Goal: Task Accomplishment & Management: Use online tool/utility

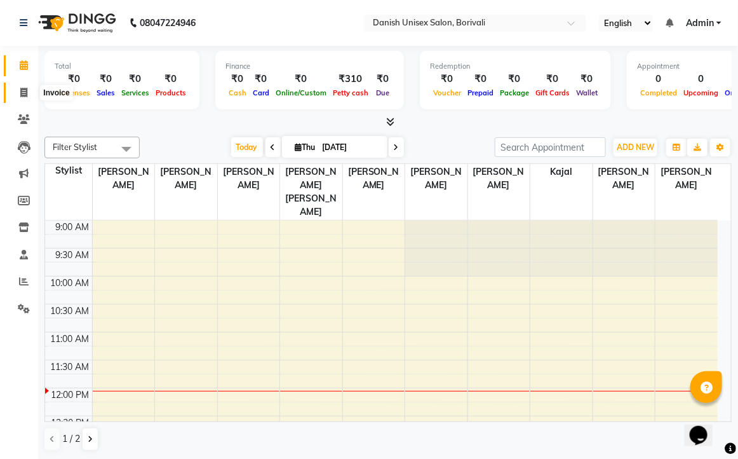
click at [16, 97] on span at bounding box center [24, 93] width 22 height 15
select select "service"
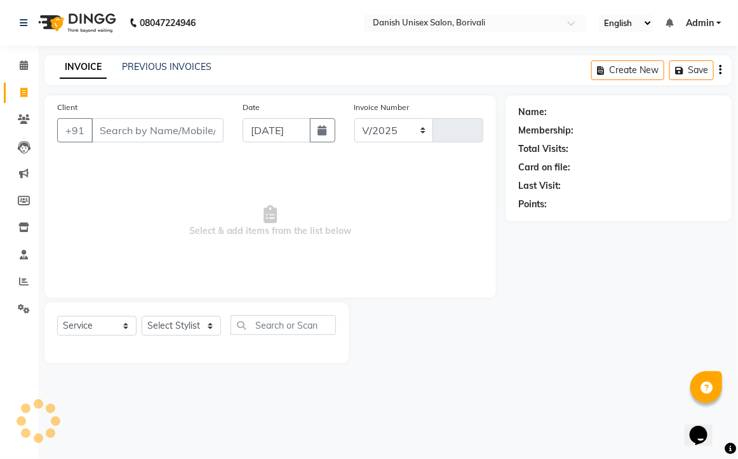
select select "7068"
type input "2305"
type input "8097596097"
click at [202, 124] on span "Add Client" at bounding box center [191, 130] width 50 height 13
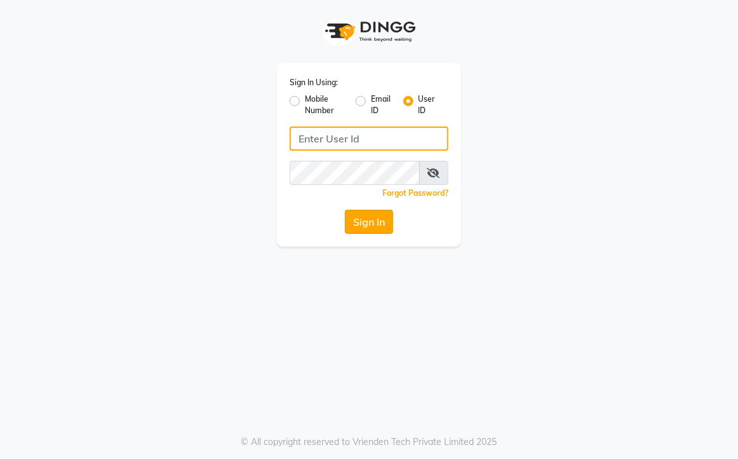
type input "[PERSON_NAME]"
click at [375, 226] on button "Sign In" at bounding box center [369, 222] width 48 height 24
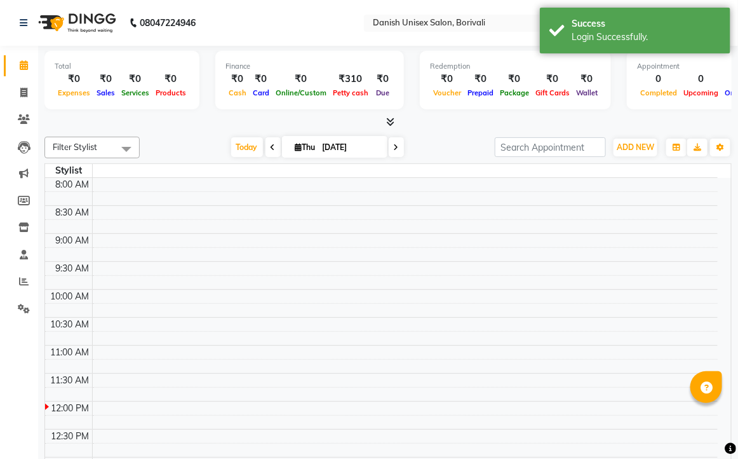
select select "en"
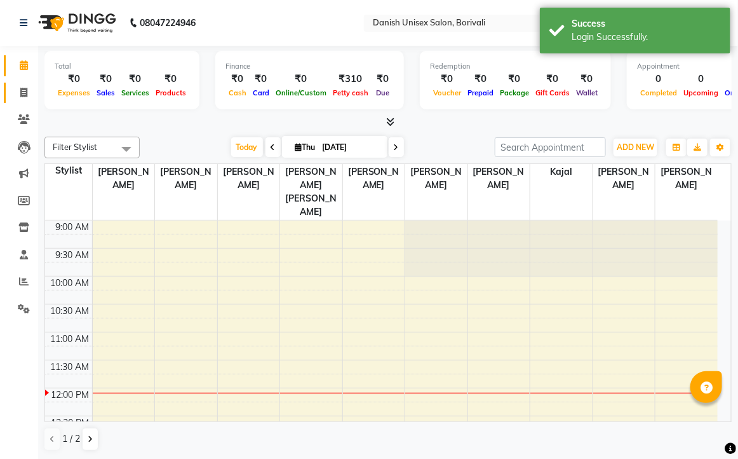
click at [21, 88] on icon at bounding box center [23, 93] width 7 height 10
select select "service"
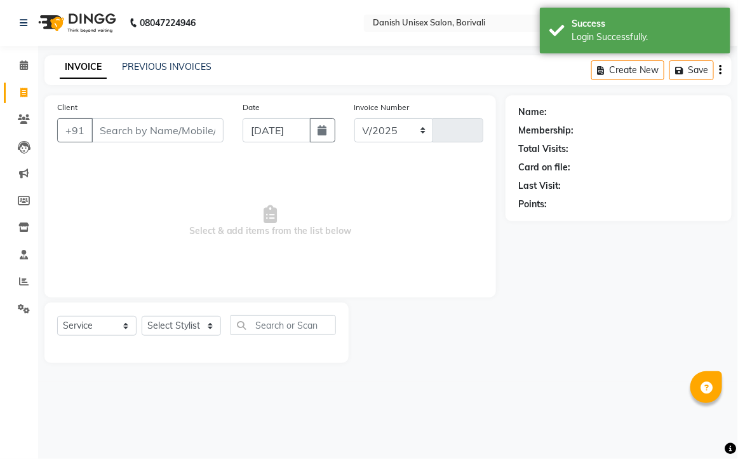
select select "7068"
type input "2305"
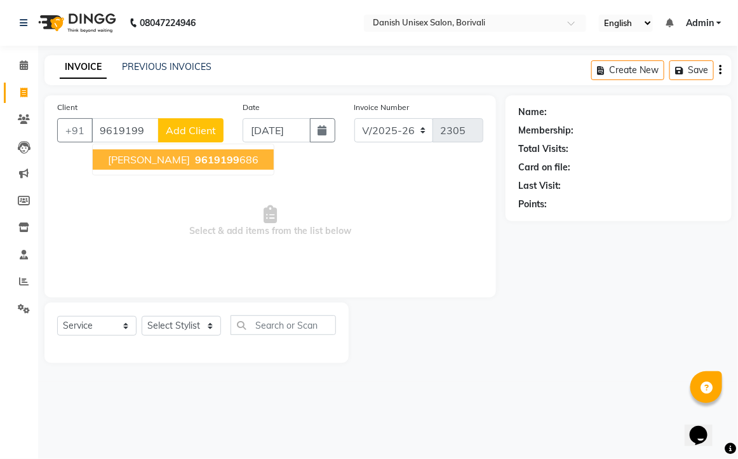
click at [195, 162] on span "9619199" at bounding box center [217, 159] width 44 height 13
type input "9619199686"
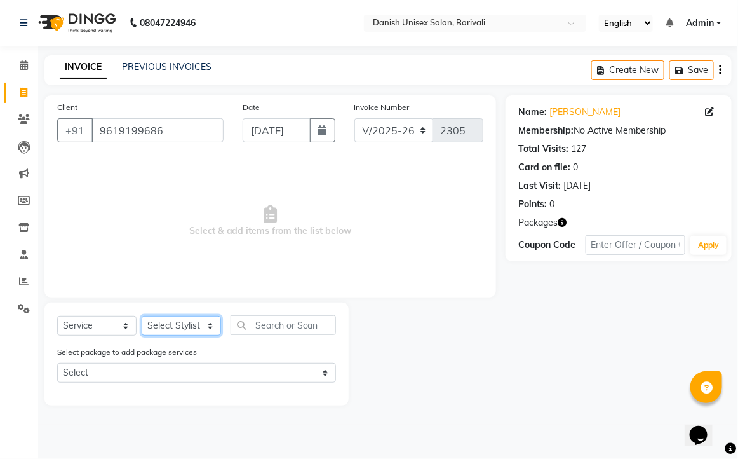
click at [187, 326] on select "Select Stylist [PERSON_NAME] Bheem [PERSON_NAME] Danish Unisex Salon, [PERSON_N…" at bounding box center [181, 326] width 79 height 20
select select "83176"
click at [142, 316] on select "Select Stylist [PERSON_NAME] Bheem [PERSON_NAME] Danish Unisex Salon, [PERSON_N…" at bounding box center [181, 326] width 79 height 20
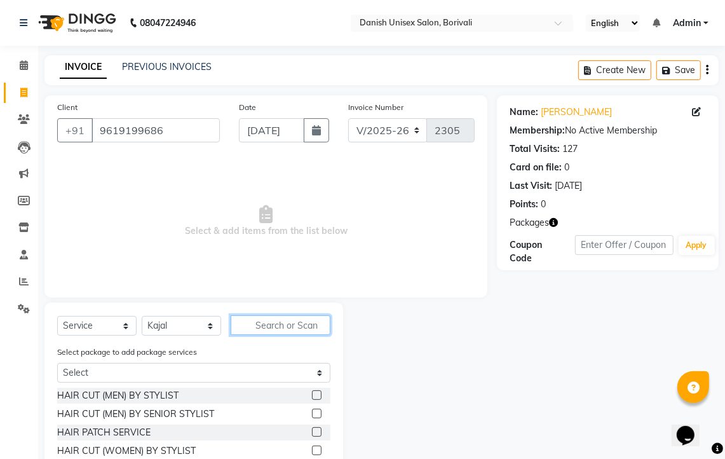
click at [273, 326] on input "text" at bounding box center [281, 325] width 100 height 20
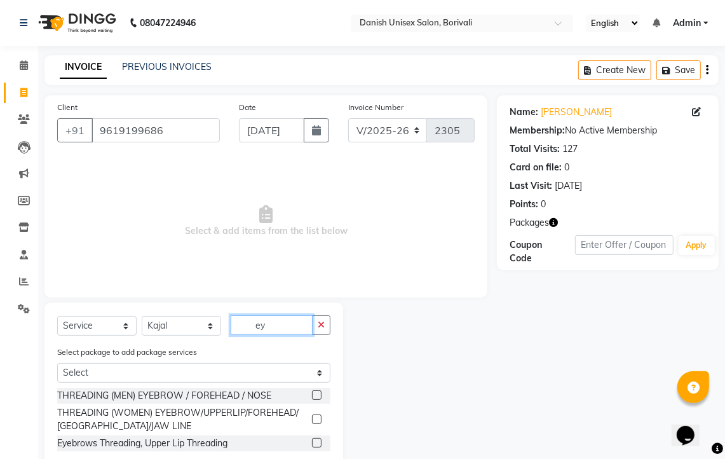
type input "ey"
click at [312, 418] on label at bounding box center [317, 419] width 10 height 10
click at [312, 418] on input "checkbox" at bounding box center [316, 420] width 8 height 8
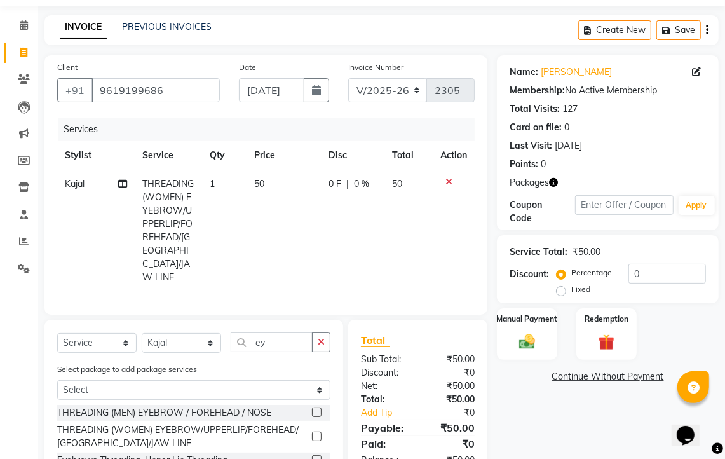
scroll to position [88, 0]
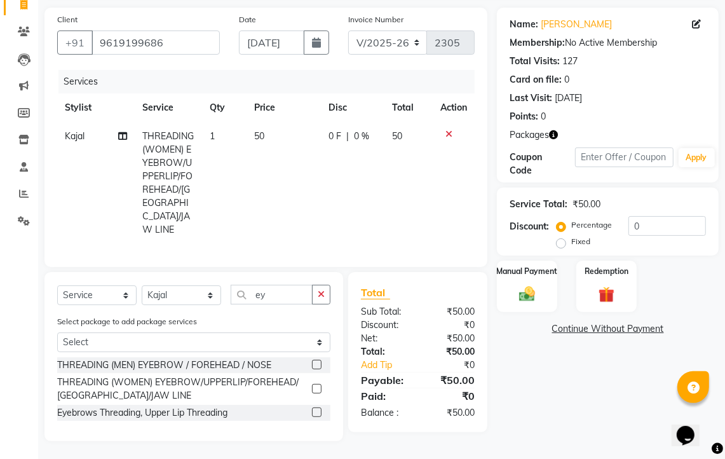
click at [315, 385] on label at bounding box center [317, 389] width 10 height 10
click at [315, 385] on input "checkbox" at bounding box center [316, 389] width 8 height 8
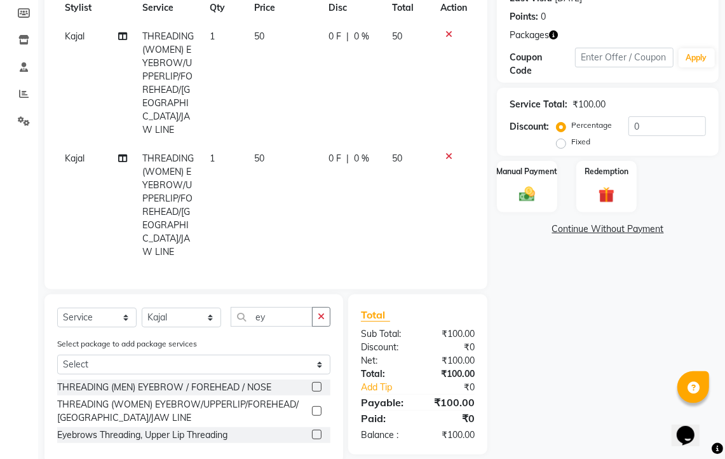
scroll to position [197, 0]
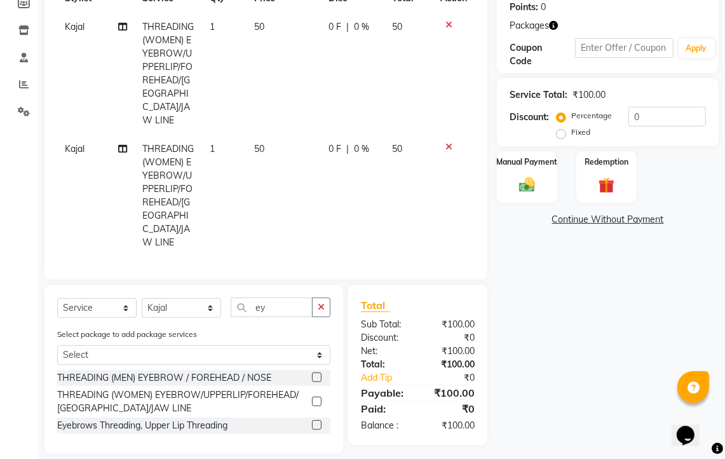
click at [312, 397] on label at bounding box center [317, 402] width 10 height 10
click at [312, 398] on input "checkbox" at bounding box center [316, 402] width 8 height 8
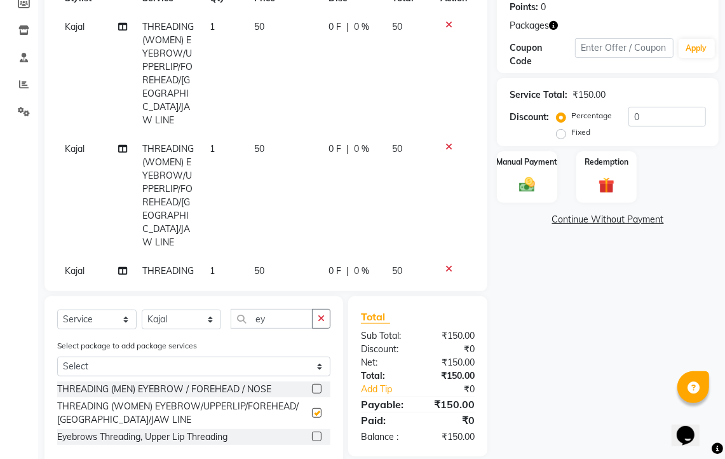
checkbox input "false"
click at [534, 191] on img at bounding box center [527, 184] width 27 height 19
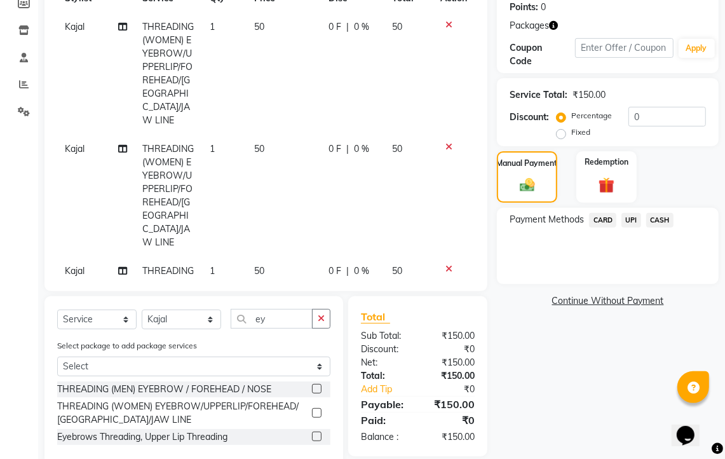
click at [656, 218] on span "CASH" at bounding box center [659, 220] width 27 height 15
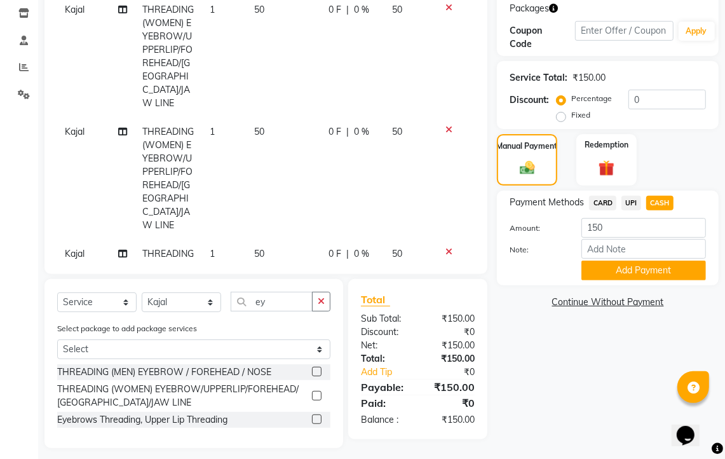
scroll to position [221, 0]
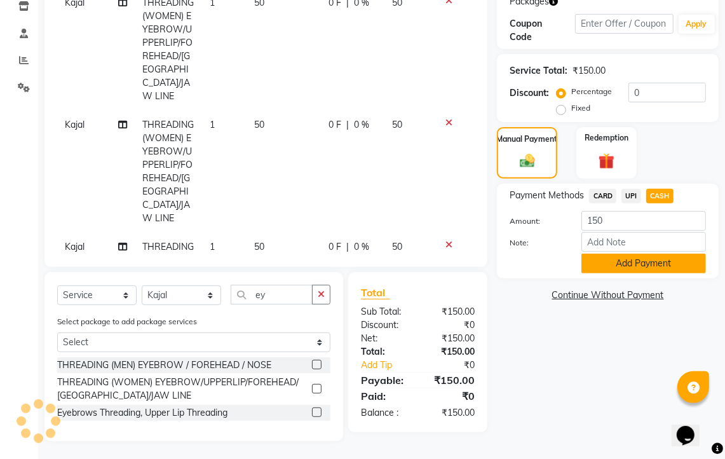
click at [646, 261] on button "Add Payment" at bounding box center [644, 264] width 125 height 20
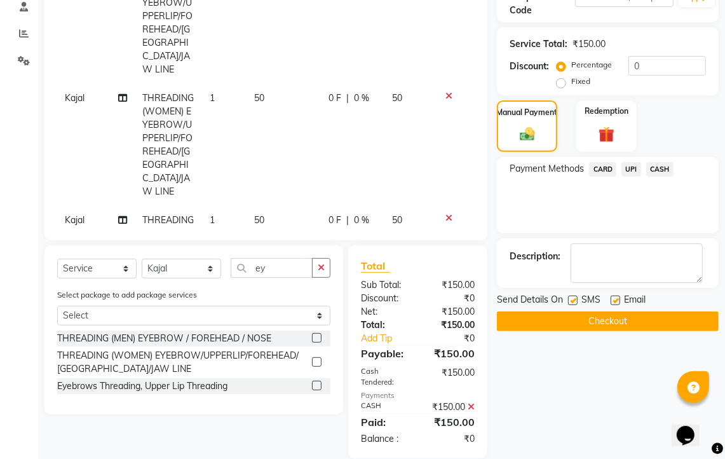
scroll to position [266, 0]
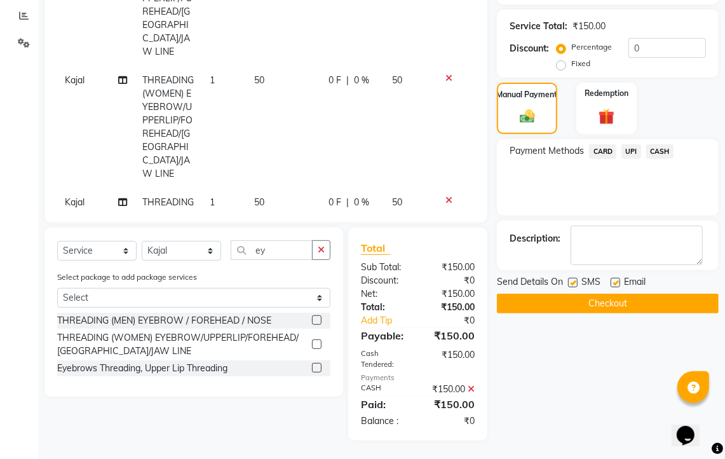
click at [646, 303] on button "Checkout" at bounding box center [608, 304] width 222 height 20
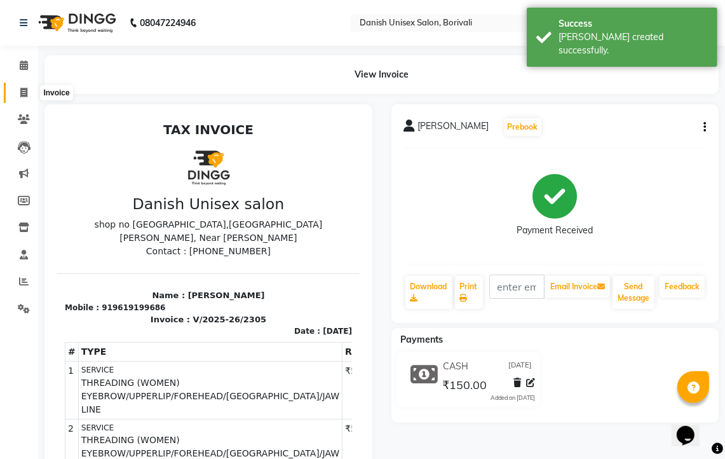
click at [27, 88] on icon at bounding box center [23, 93] width 7 height 10
select select "service"
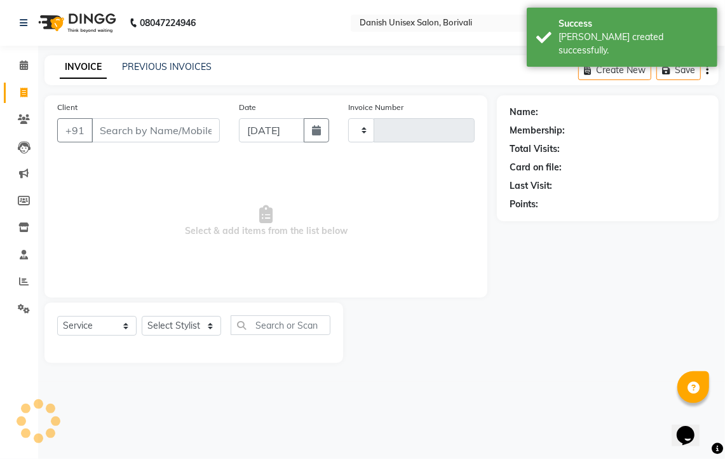
type input "2306"
select select "7068"
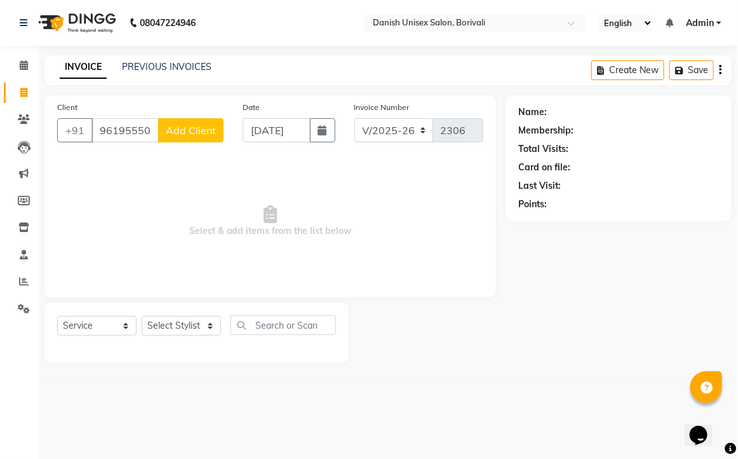
click at [151, 125] on input "9619555053" at bounding box center [125, 130] width 67 height 24
click at [151, 125] on input "53" at bounding box center [158, 130] width 132 height 24
type input "5"
type input "n"
type input "9619555053"
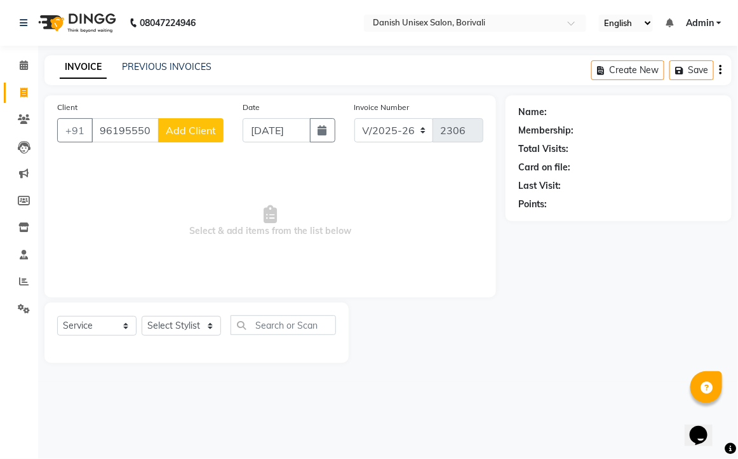
click at [167, 123] on button "Add Client" at bounding box center [190, 130] width 65 height 24
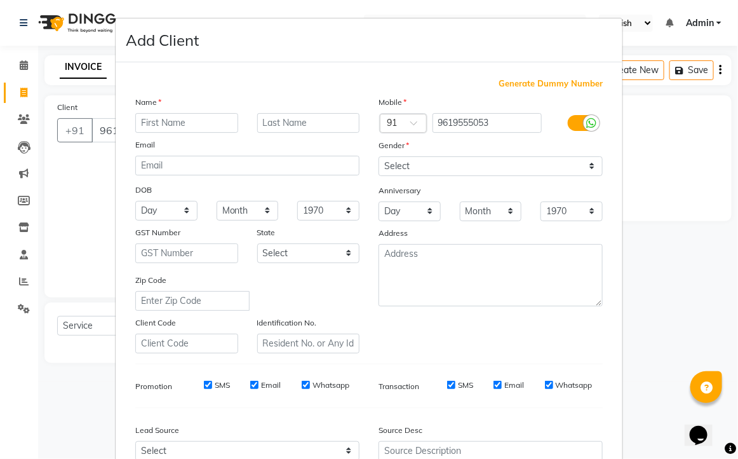
click at [160, 131] on input "text" at bounding box center [186, 123] width 103 height 20
type input "Siddharth"
click at [323, 119] on input "text" at bounding box center [308, 123] width 103 height 20
type input "[PERSON_NAME]"
click at [402, 160] on select "Select [DEMOGRAPHIC_DATA] [DEMOGRAPHIC_DATA] Other Prefer Not To Say" at bounding box center [491, 166] width 224 height 20
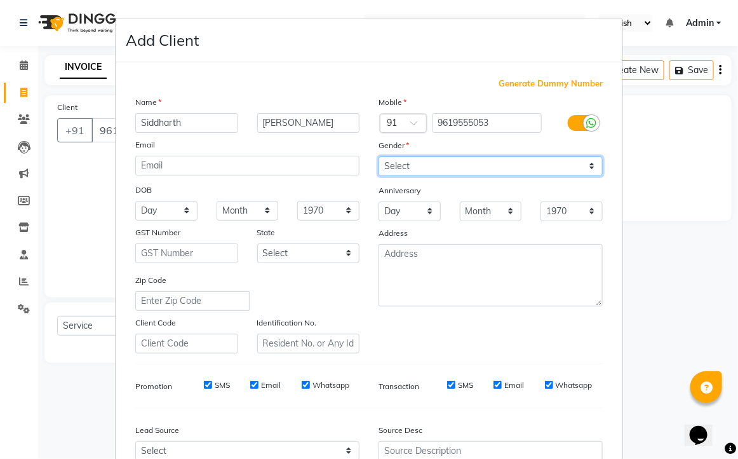
select select "[DEMOGRAPHIC_DATA]"
click at [379, 156] on select "Select [DEMOGRAPHIC_DATA] [DEMOGRAPHIC_DATA] Other Prefer Not To Say" at bounding box center [491, 166] width 224 height 20
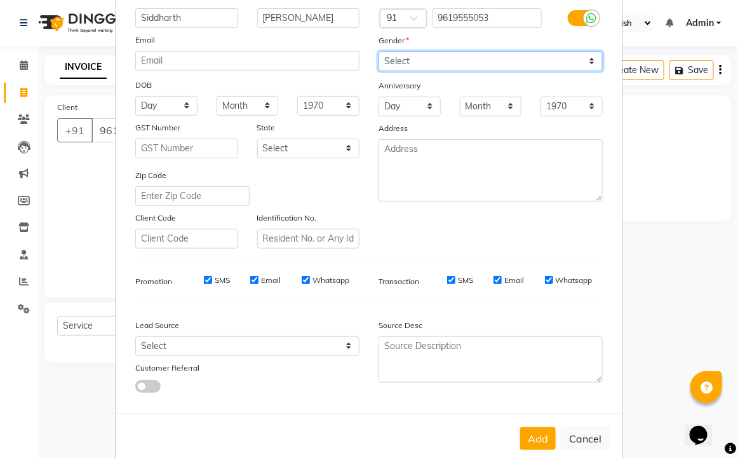
scroll to position [123, 0]
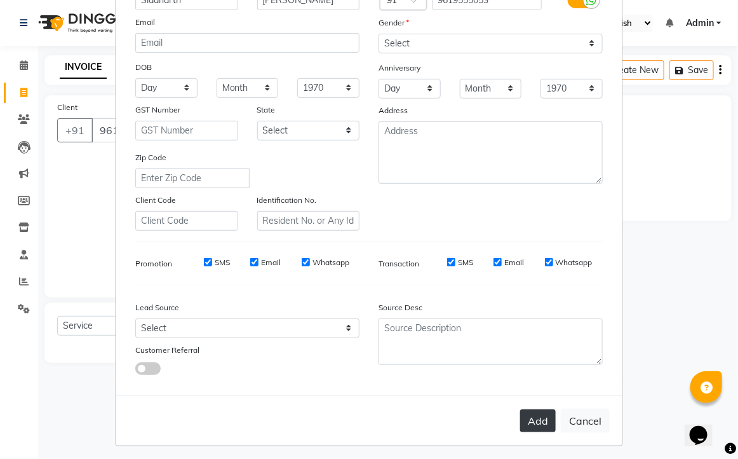
click at [531, 423] on button "Add" at bounding box center [538, 420] width 36 height 23
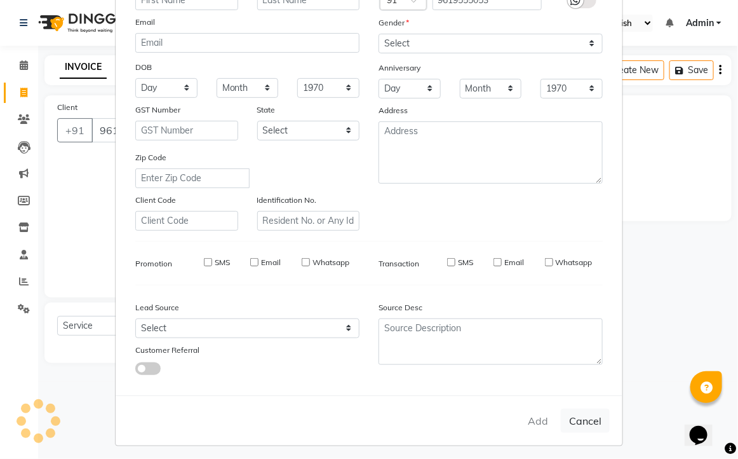
select select
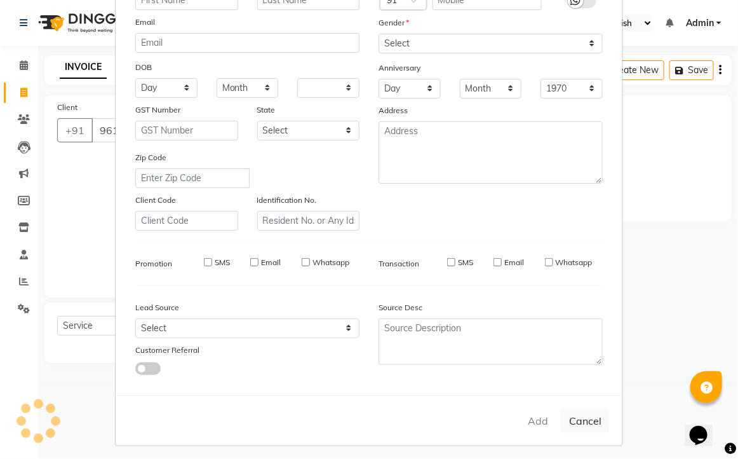
select select
checkbox input "false"
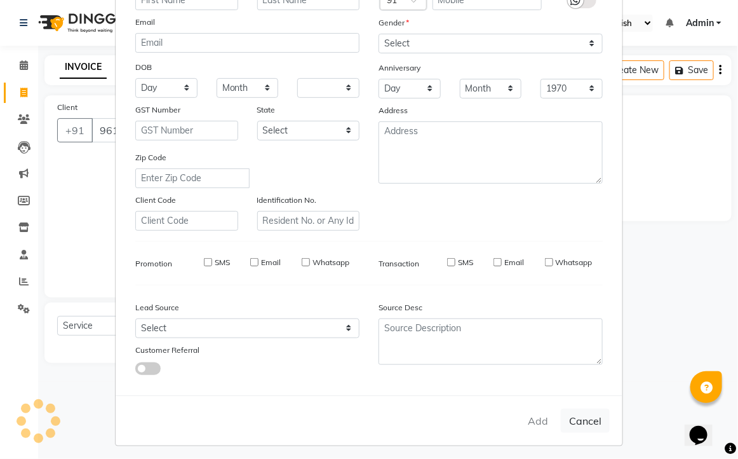
checkbox input "false"
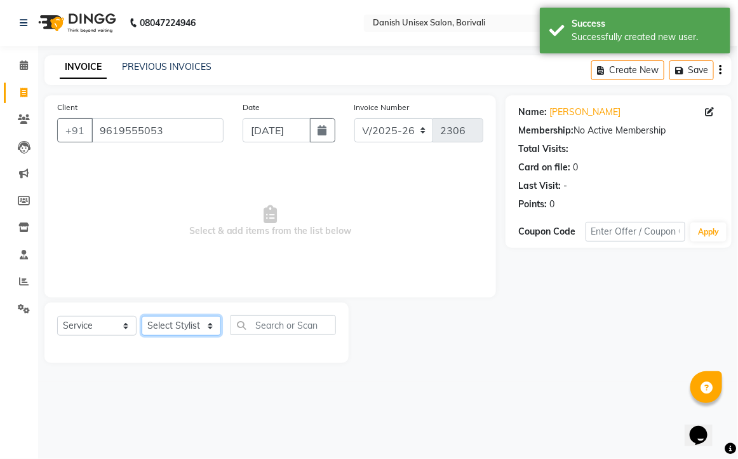
click at [151, 324] on select "Select Stylist [PERSON_NAME] Bheem [PERSON_NAME] Danish Unisex Salon, [PERSON_N…" at bounding box center [181, 326] width 79 height 20
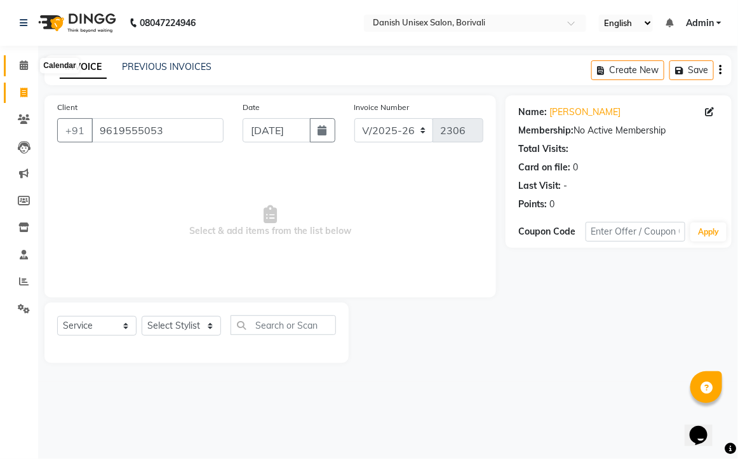
click at [24, 69] on icon at bounding box center [24, 65] width 8 height 10
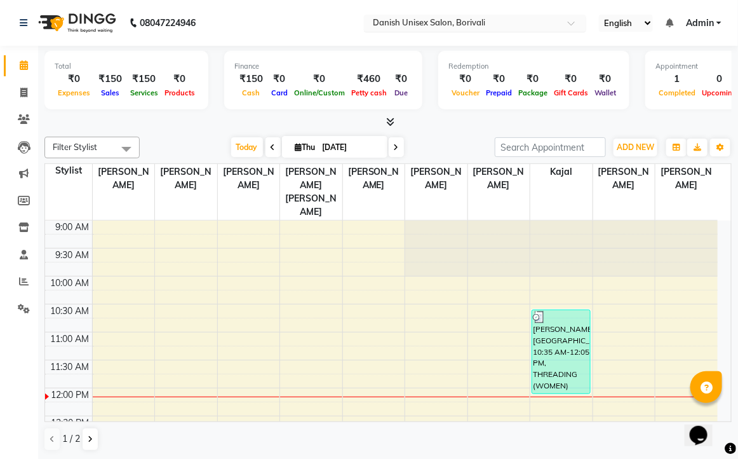
click at [459, 18] on input "text" at bounding box center [463, 24] width 184 height 13
click at [169, 138] on div "[DATE] [DATE]" at bounding box center [317, 147] width 343 height 19
click at [21, 67] on icon at bounding box center [24, 65] width 8 height 10
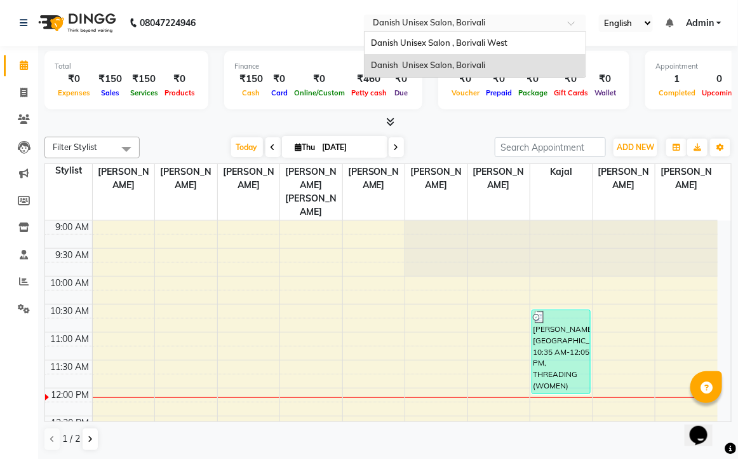
click at [452, 18] on input "text" at bounding box center [463, 24] width 184 height 13
click at [433, 42] on span "Danish Unisex Salon , Borivali West" at bounding box center [439, 42] width 137 height 10
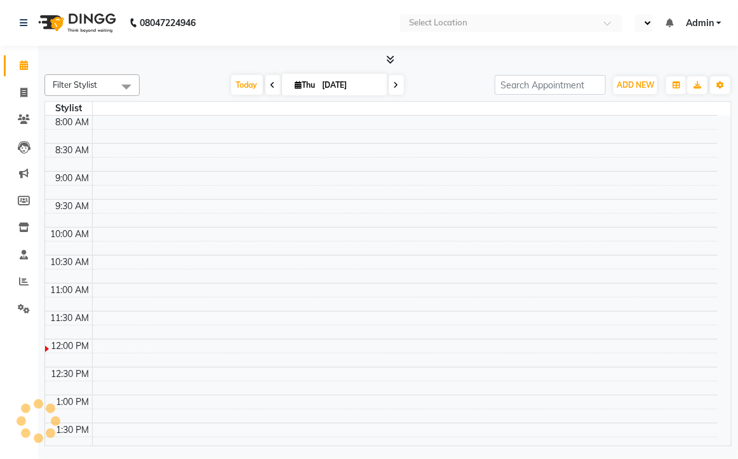
select select "en"
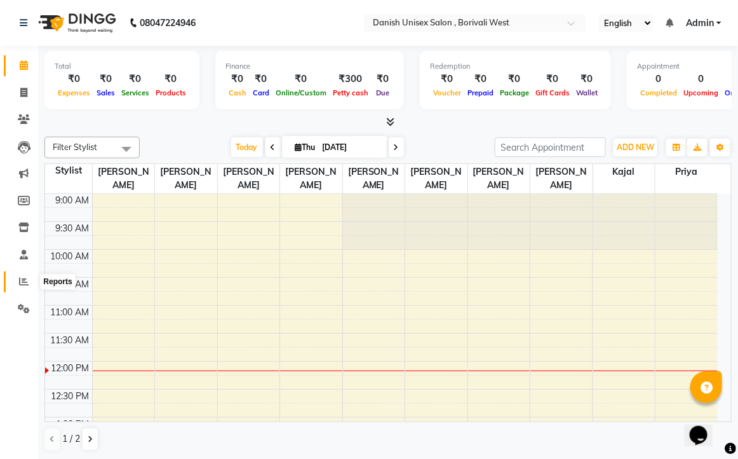
click at [21, 281] on icon at bounding box center [24, 281] width 10 height 10
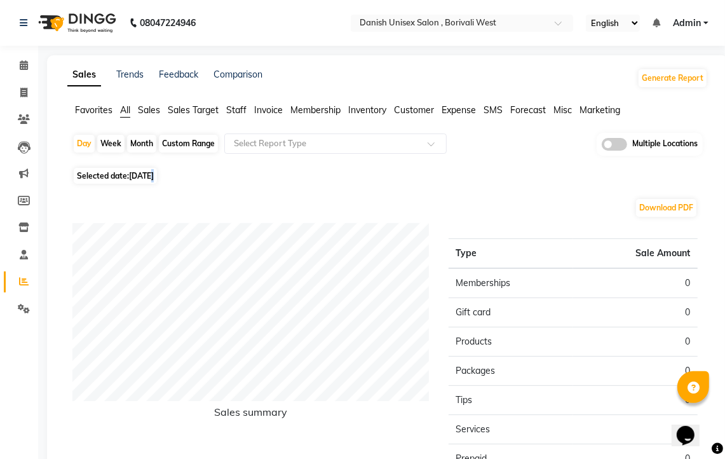
click at [154, 179] on span "[DATE]" at bounding box center [141, 176] width 25 height 10
select select "9"
select select "2025"
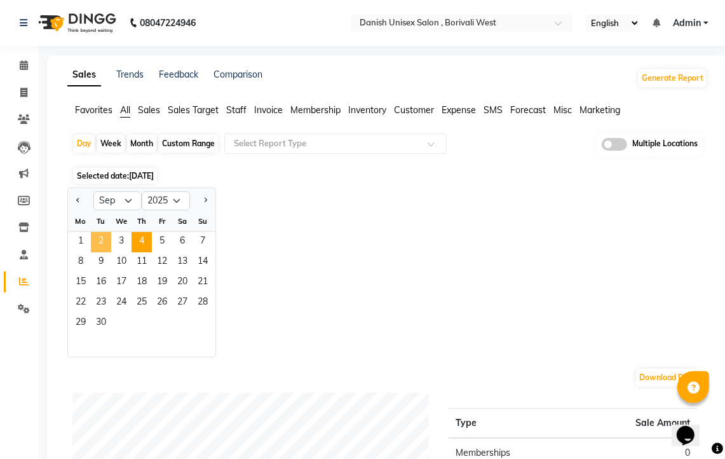
click at [102, 243] on span "2" at bounding box center [101, 242] width 20 height 20
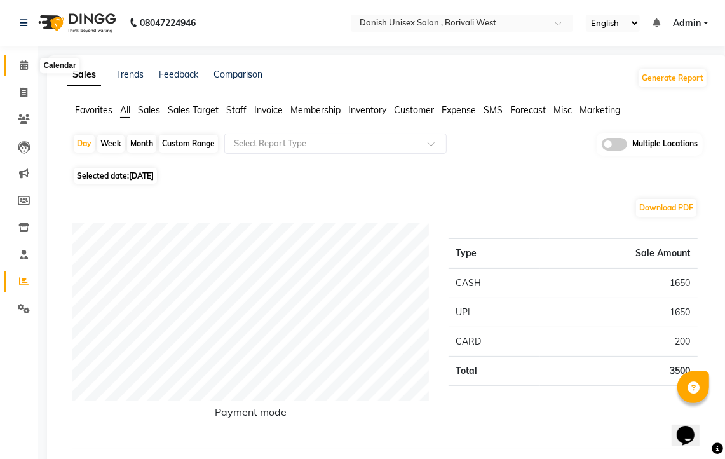
click at [23, 64] on icon at bounding box center [24, 65] width 8 height 10
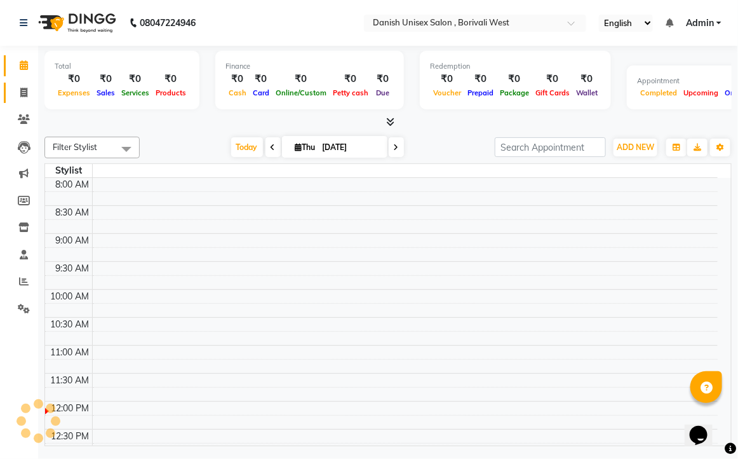
click at [20, 93] on icon at bounding box center [23, 93] width 7 height 10
select select "service"
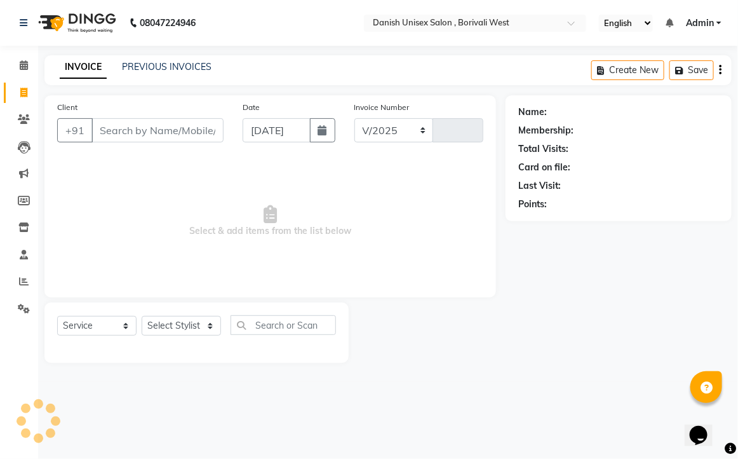
select select "6929"
type input "3410"
click at [154, 132] on input "Client" at bounding box center [158, 130] width 132 height 24
click at [16, 65] on span at bounding box center [24, 65] width 22 height 15
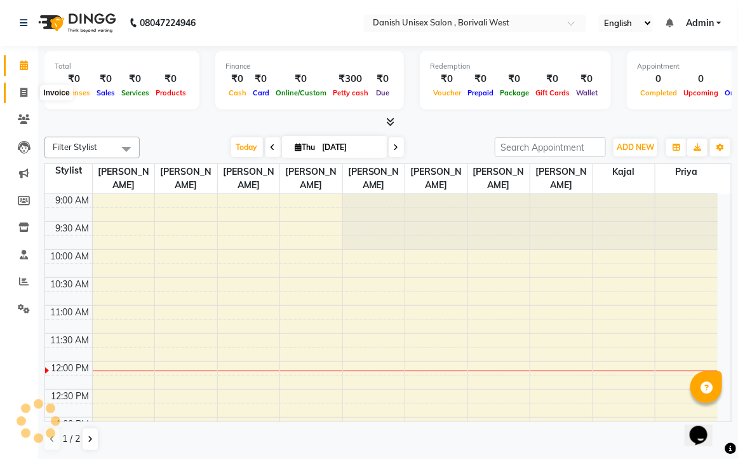
click at [27, 90] on icon at bounding box center [23, 93] width 7 height 10
select select "service"
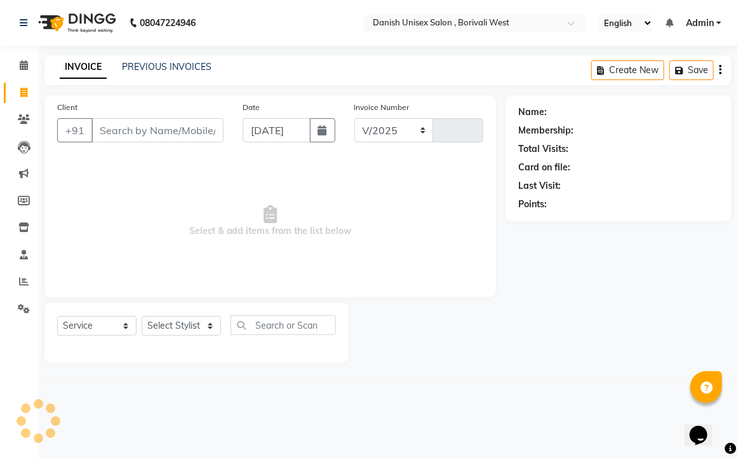
select select "6929"
type input "3410"
click at [20, 67] on icon at bounding box center [24, 65] width 8 height 10
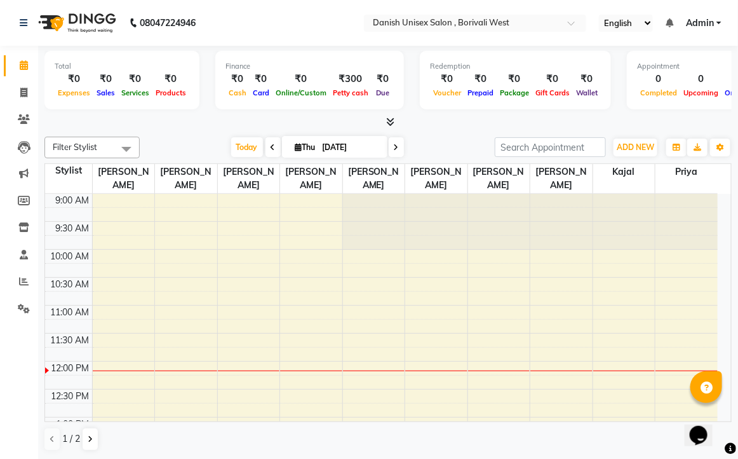
click at [109, 135] on div "Filter Stylist Select All Bhim Shing firoz alam kajal Lubna Sayyad Niraj Kanoji…" at bounding box center [388, 294] width 688 height 325
click at [112, 142] on span "Filter Stylist" at bounding box center [91, 148] width 95 height 22
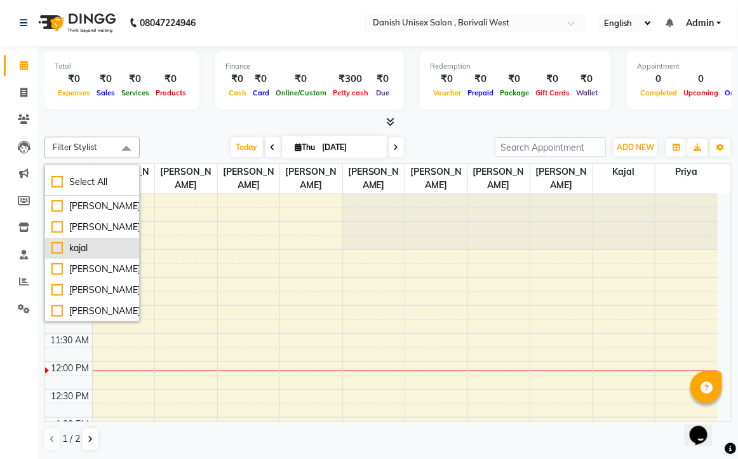
scroll to position [79, 0]
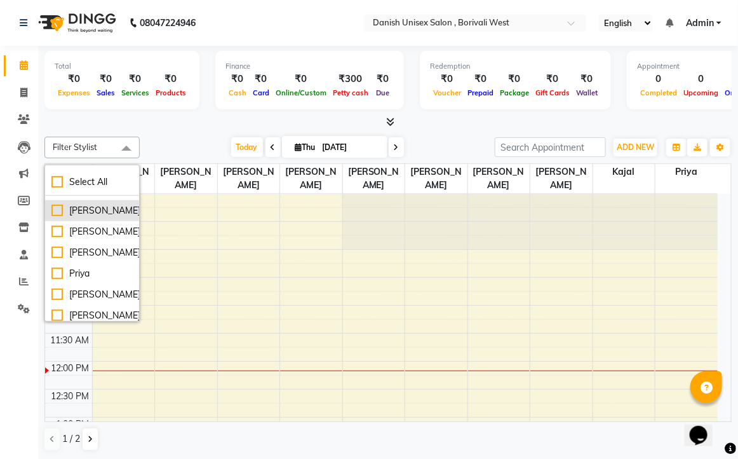
click at [80, 217] on div "Niraj Kanojiya" at bounding box center [91, 210] width 81 height 13
checkbox input "true"
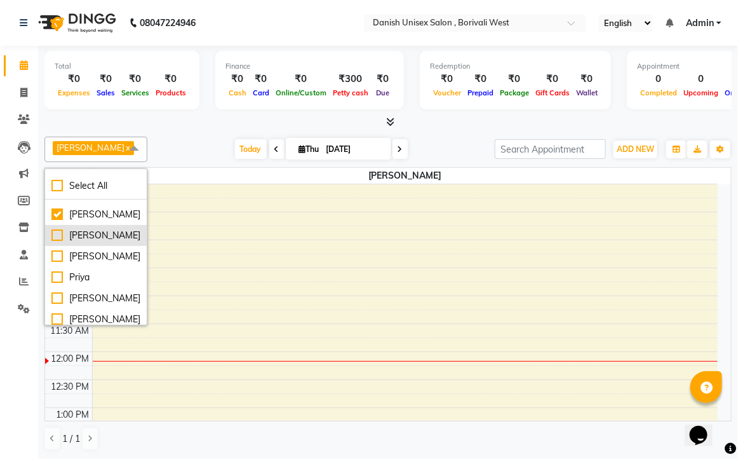
scroll to position [159, 0]
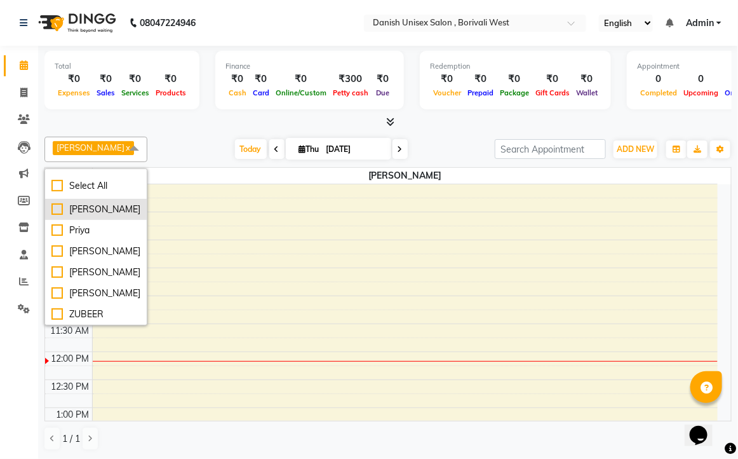
click at [90, 216] on div "Pooja Yadav" at bounding box center [95, 209] width 89 height 13
checkbox input "true"
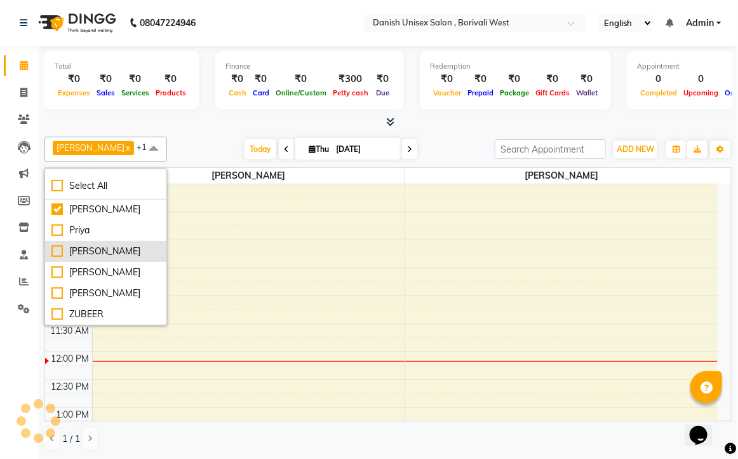
scroll to position [132, 0]
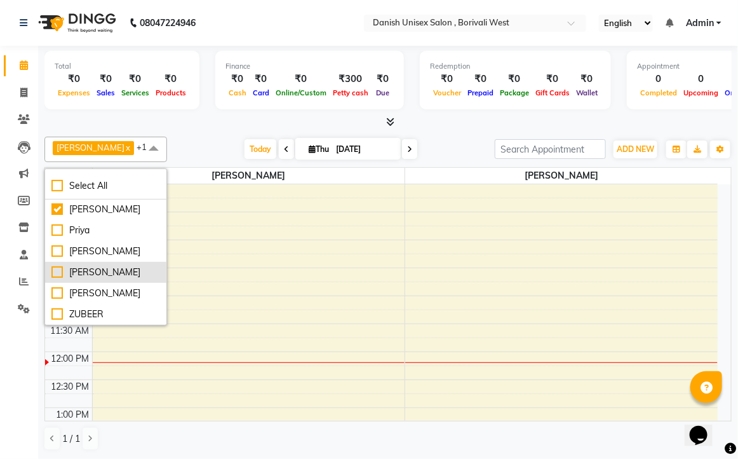
click at [86, 266] on div "Sabil salmani" at bounding box center [105, 272] width 109 height 13
checkbox input "true"
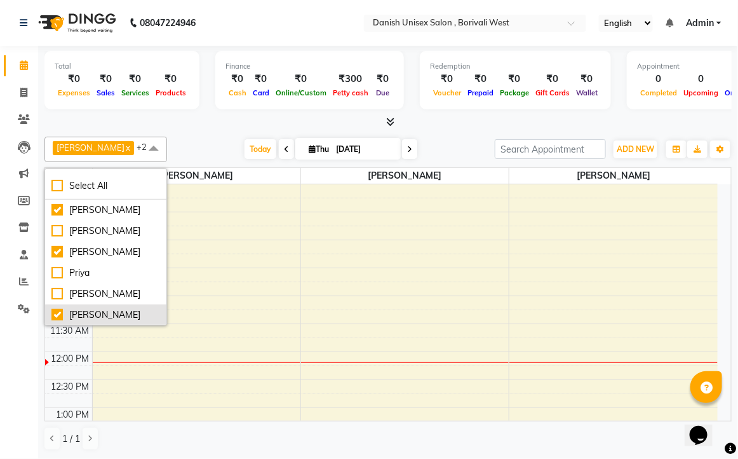
scroll to position [0, 0]
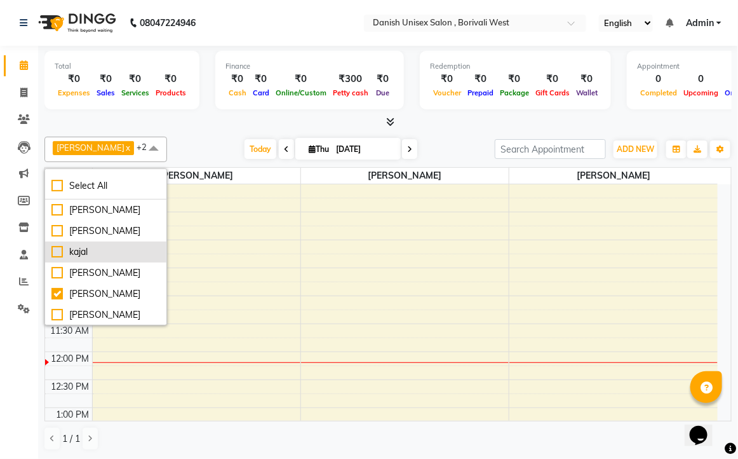
click at [90, 251] on div "kajal" at bounding box center [105, 251] width 109 height 13
checkbox input "true"
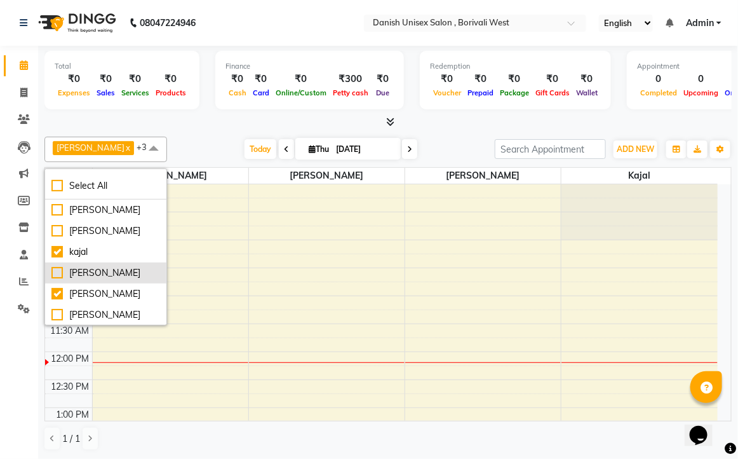
click at [90, 271] on div "Lubna Sayyad" at bounding box center [105, 272] width 109 height 13
checkbox input "true"
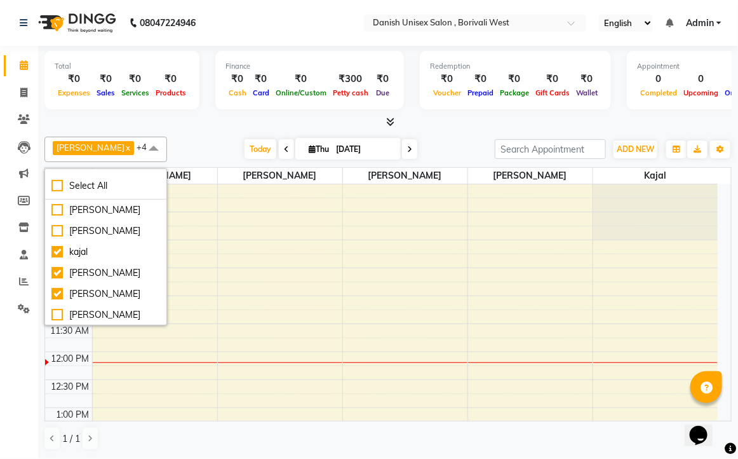
click at [198, 147] on div "[DATE] [DATE]" at bounding box center [330, 149] width 315 height 19
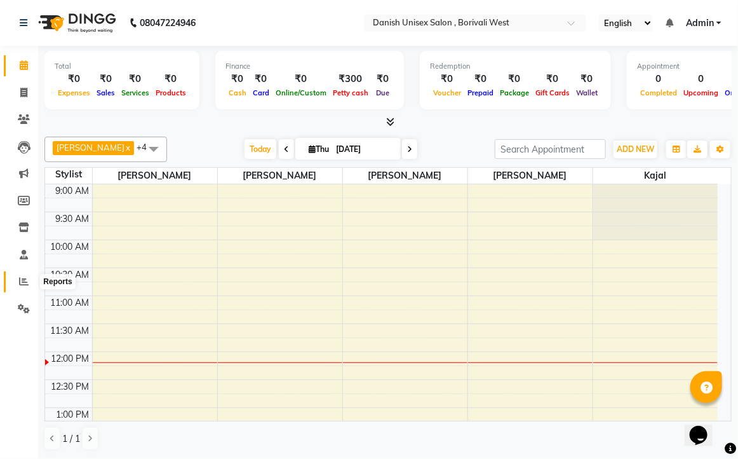
click at [24, 288] on span at bounding box center [24, 282] width 22 height 15
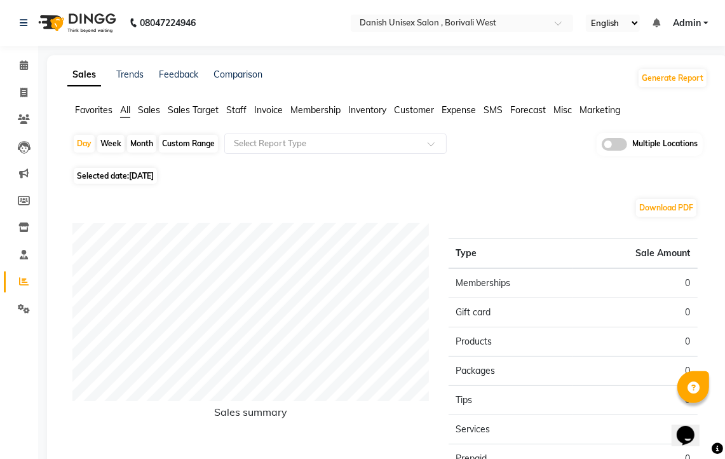
click at [154, 172] on span "[DATE]" at bounding box center [141, 176] width 25 height 10
select select "9"
select select "2025"
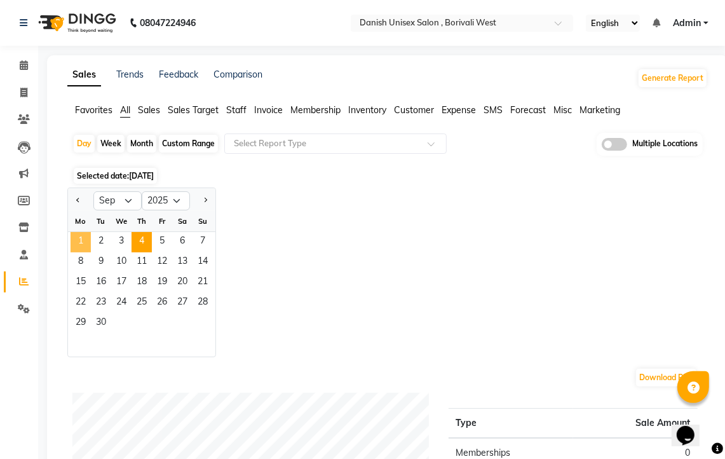
click at [80, 245] on span "1" at bounding box center [81, 242] width 20 height 20
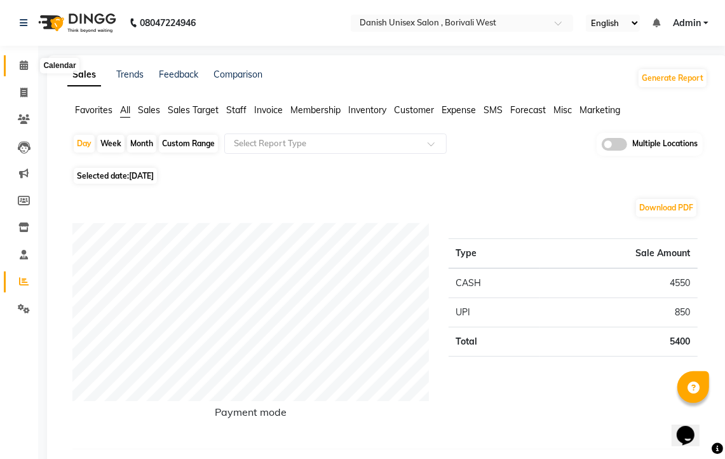
click at [27, 62] on icon at bounding box center [24, 65] width 8 height 10
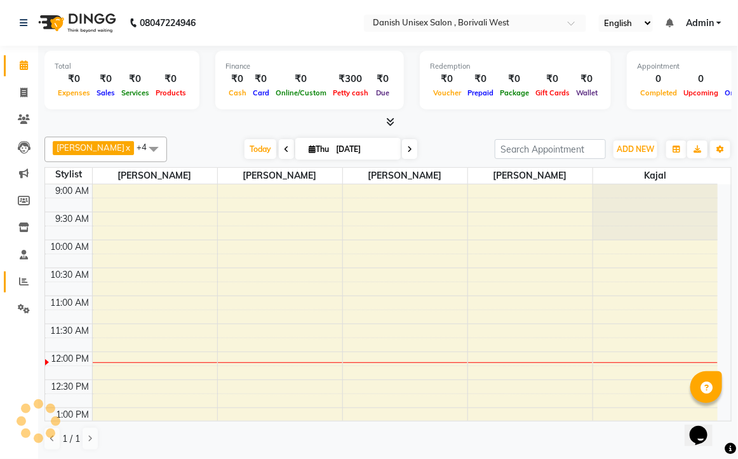
click at [20, 275] on span at bounding box center [24, 282] width 22 height 15
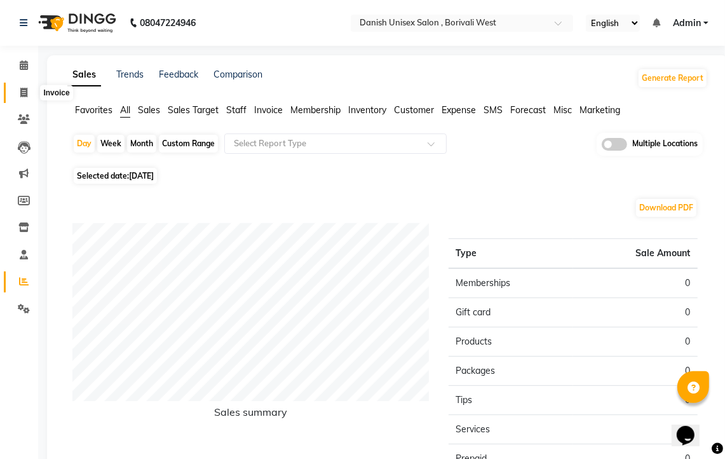
click at [19, 93] on span at bounding box center [24, 93] width 22 height 15
select select "service"
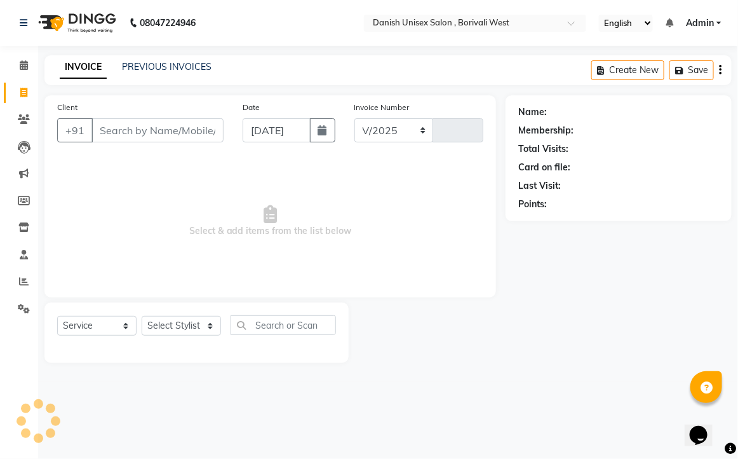
select select "6929"
type input "3410"
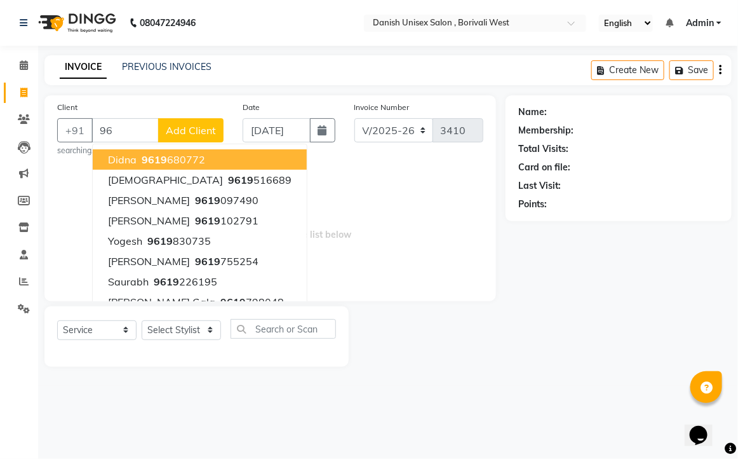
type input "9"
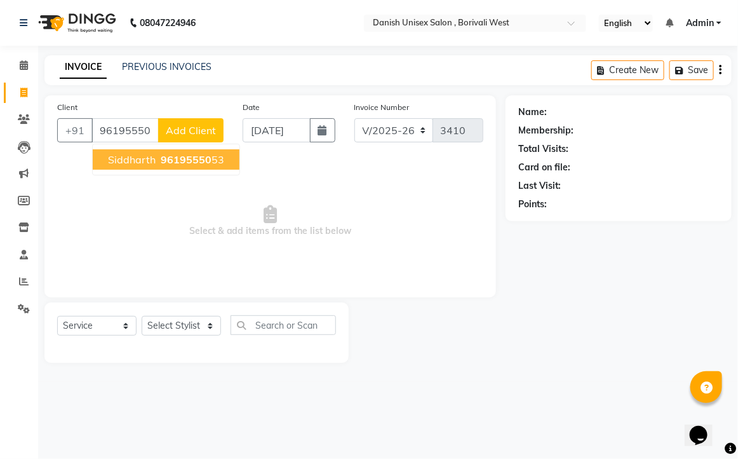
click at [153, 164] on span "Siddharth" at bounding box center [132, 159] width 48 height 13
type input "9619555053"
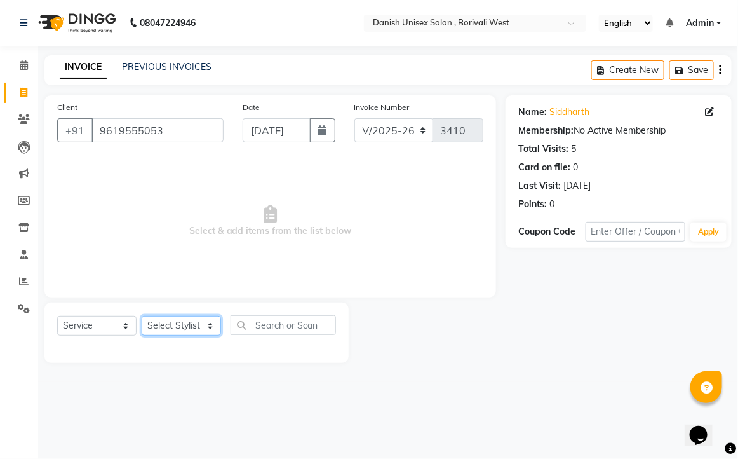
click at [183, 318] on select "Select Stylist Bhim Shing firoz alam kajal Lubna Sayyad Niraj Kanojiya Niyaz Sa…" at bounding box center [181, 326] width 79 height 20
select select "89255"
click at [142, 316] on select "Select Stylist Bhim Shing firoz alam kajal Lubna Sayyad Niraj Kanojiya Niyaz Sa…" at bounding box center [181, 326] width 79 height 20
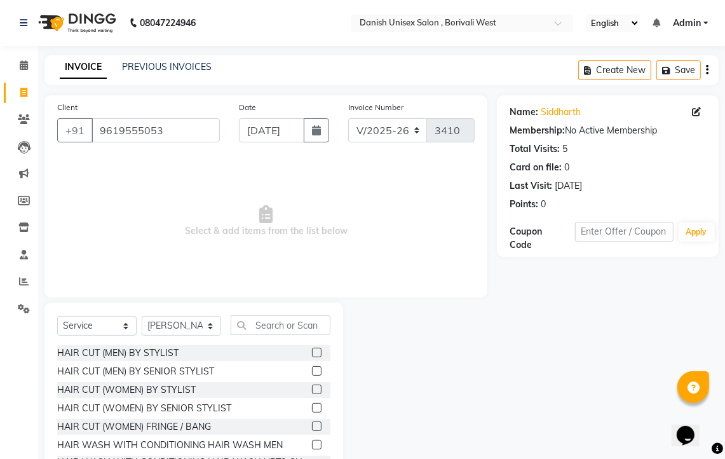
click at [312, 348] on label at bounding box center [317, 353] width 10 height 10
click at [312, 349] on input "checkbox" at bounding box center [316, 353] width 8 height 8
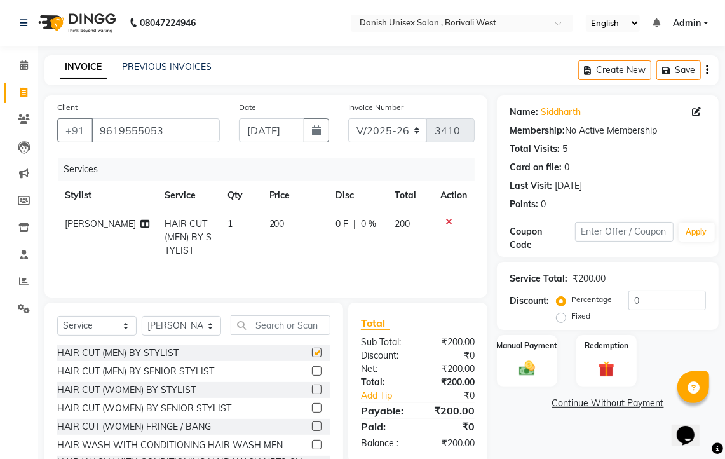
checkbox input "false"
click at [523, 361] on img at bounding box center [527, 367] width 27 height 19
click at [630, 405] on span "UPI" at bounding box center [632, 404] width 20 height 15
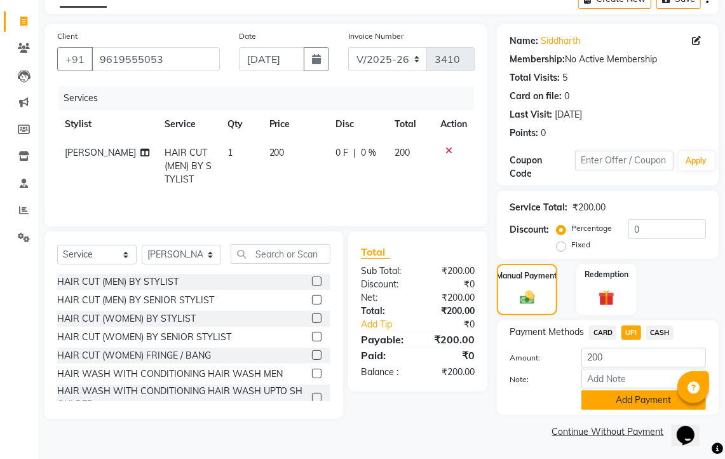
click at [632, 402] on button "Add Payment" at bounding box center [644, 400] width 125 height 20
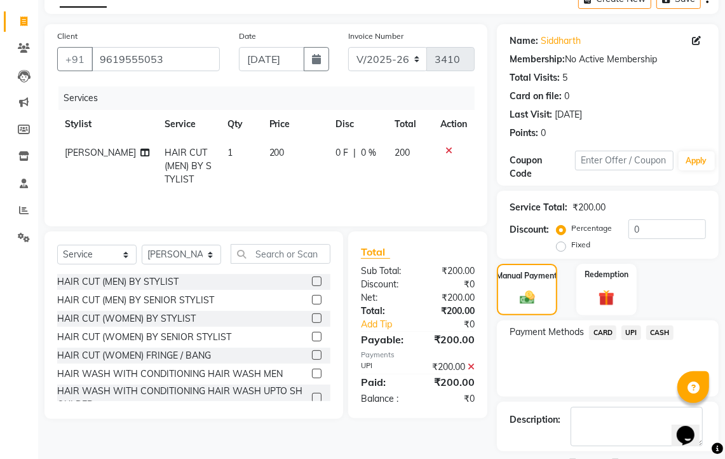
scroll to position [126, 0]
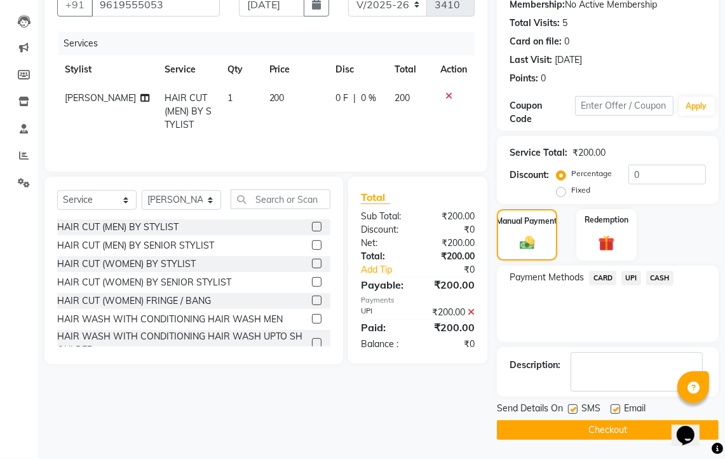
click at [633, 421] on button "Checkout" at bounding box center [608, 430] width 222 height 20
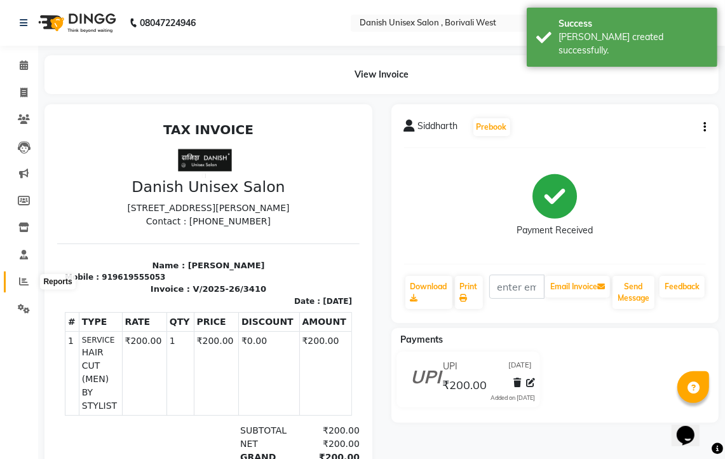
click at [15, 280] on span at bounding box center [24, 282] width 22 height 15
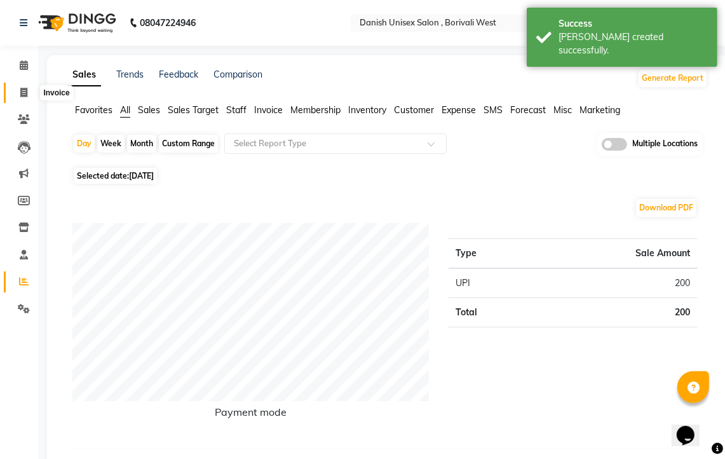
click at [18, 89] on span at bounding box center [24, 93] width 22 height 15
select select "service"
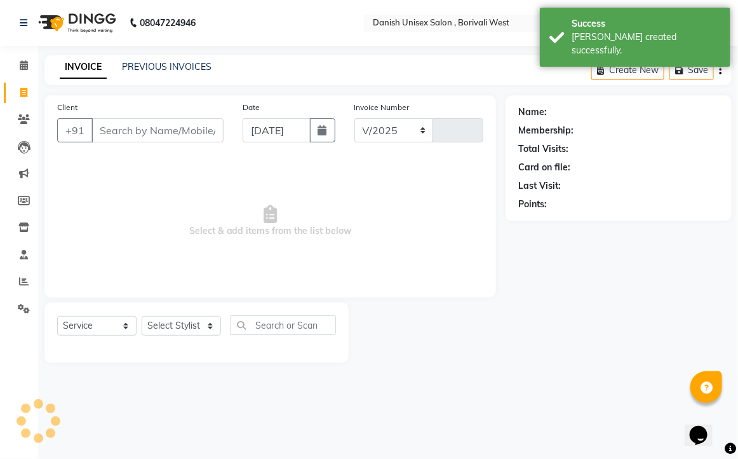
select select "6929"
type input "3411"
